Goal: Task Accomplishment & Management: Manage account settings

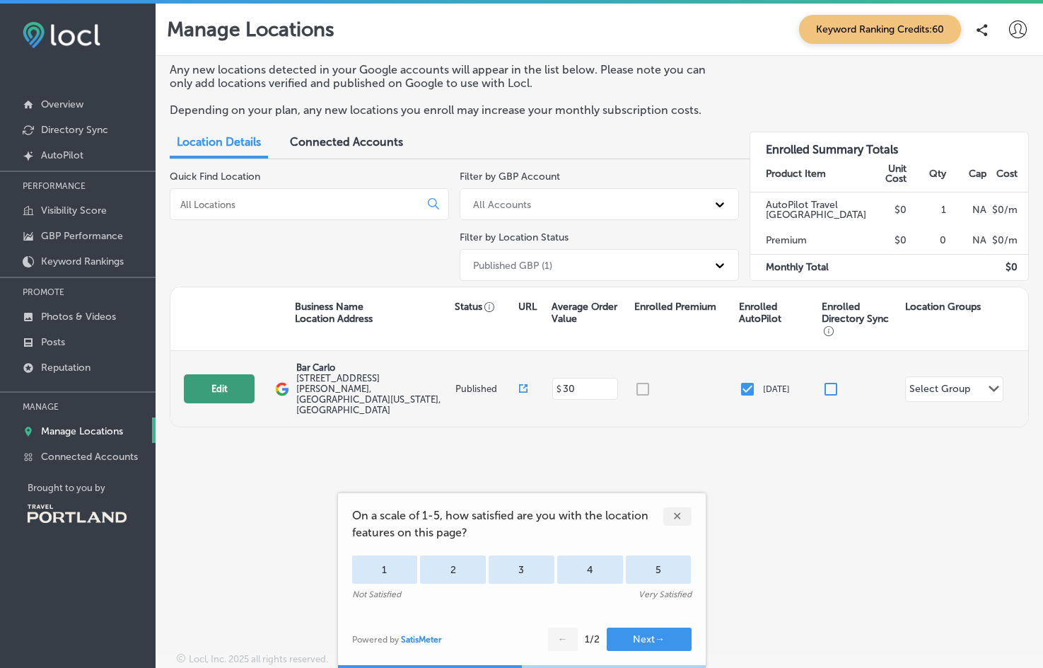
click at [226, 374] on button "Edit" at bounding box center [219, 388] width 71 height 29
select select "US"
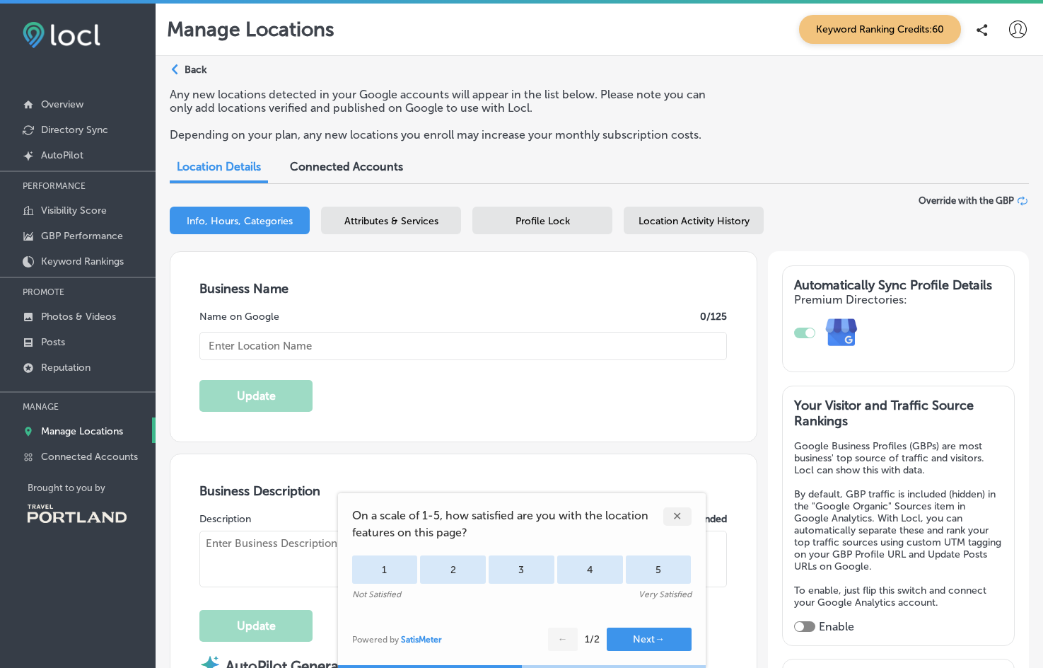
type textarea "Bar Carlo, blending the vibrant flavors of Mexican-American cuisine with the wa…"
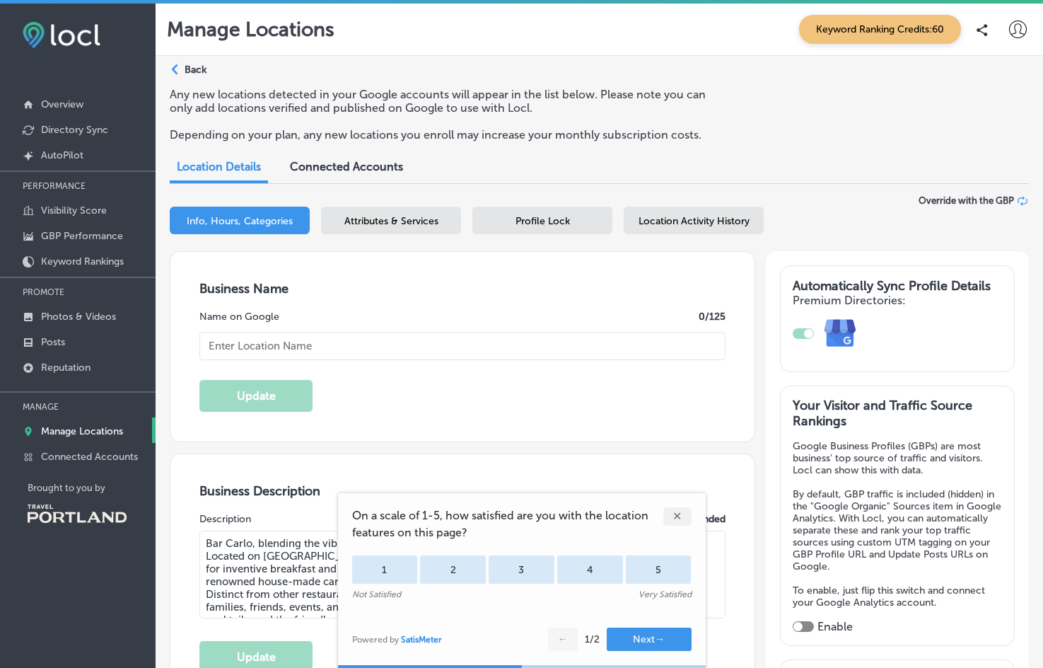
type textarea "Bar Carlo is where [PERSON_NAME] becomes an experience, blending the vibrant fl…"
type input "Bar Carlo"
type input "[STREET_ADDRESS][PERSON_NAME]"
type input "[GEOGRAPHIC_DATA]"
type input "97206"
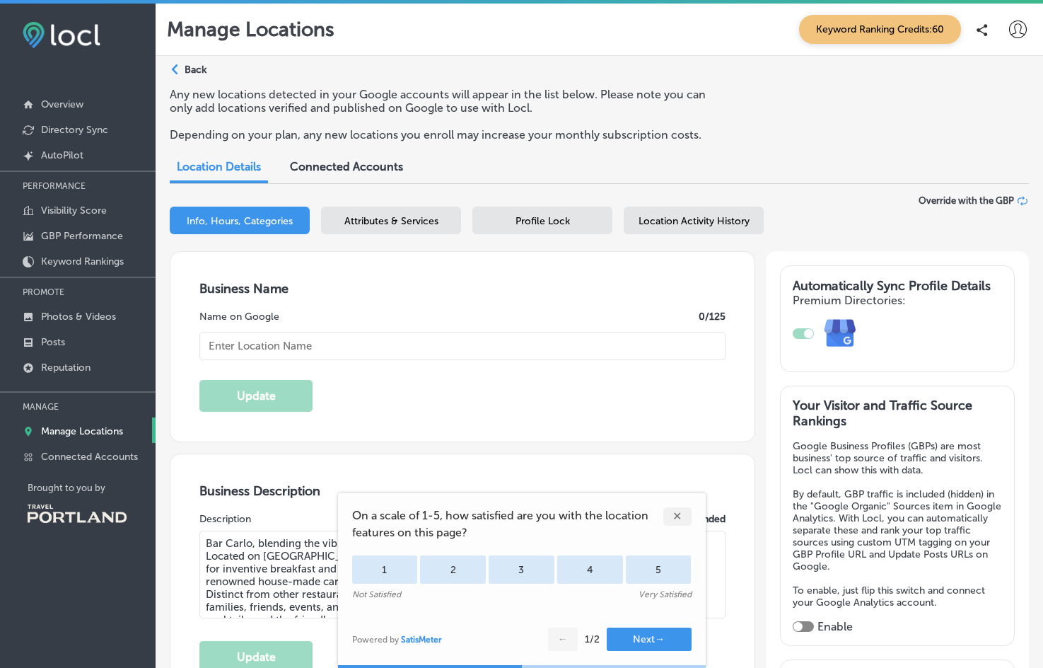
type input "US"
type input "[URL][DOMAIN_NAME]"
type input "[PHONE_NUMBER]"
type input "30"
type input "[EMAIL_ADDRESS][DOMAIN_NAME]"
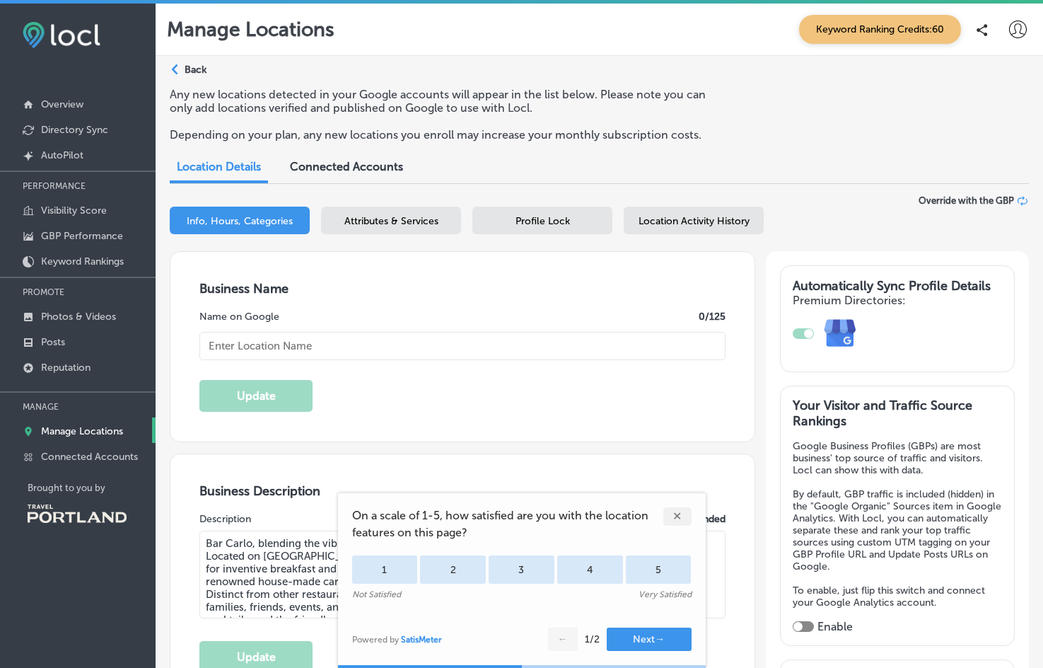
type input "[URL][DOMAIN_NAME]"
checkbox input "true"
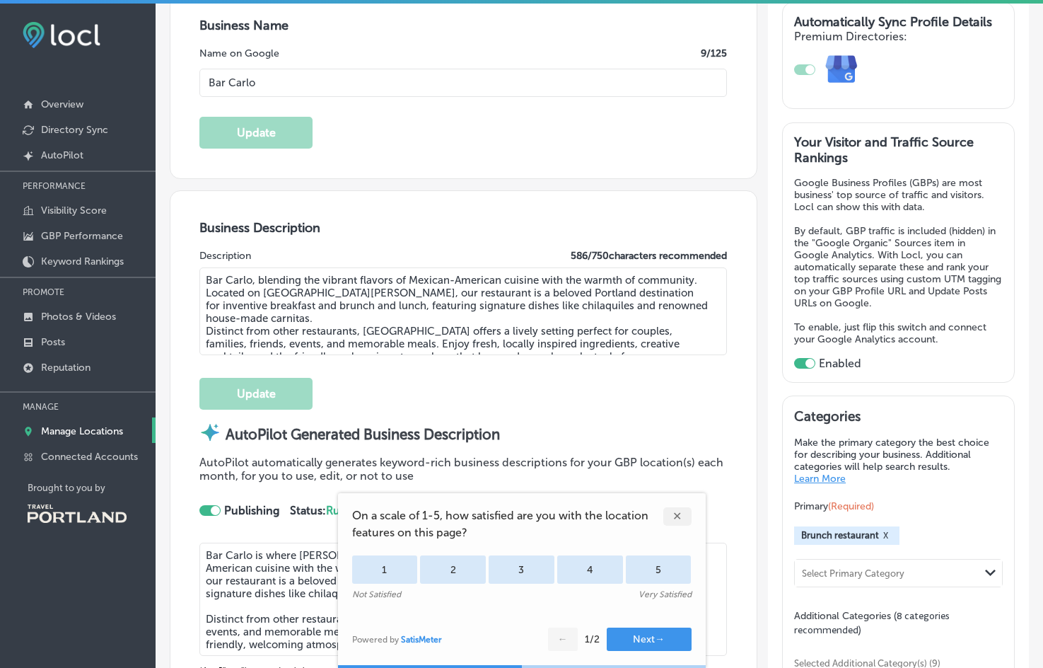
scroll to position [264, 0]
